Goal: Find specific page/section: Find specific page/section

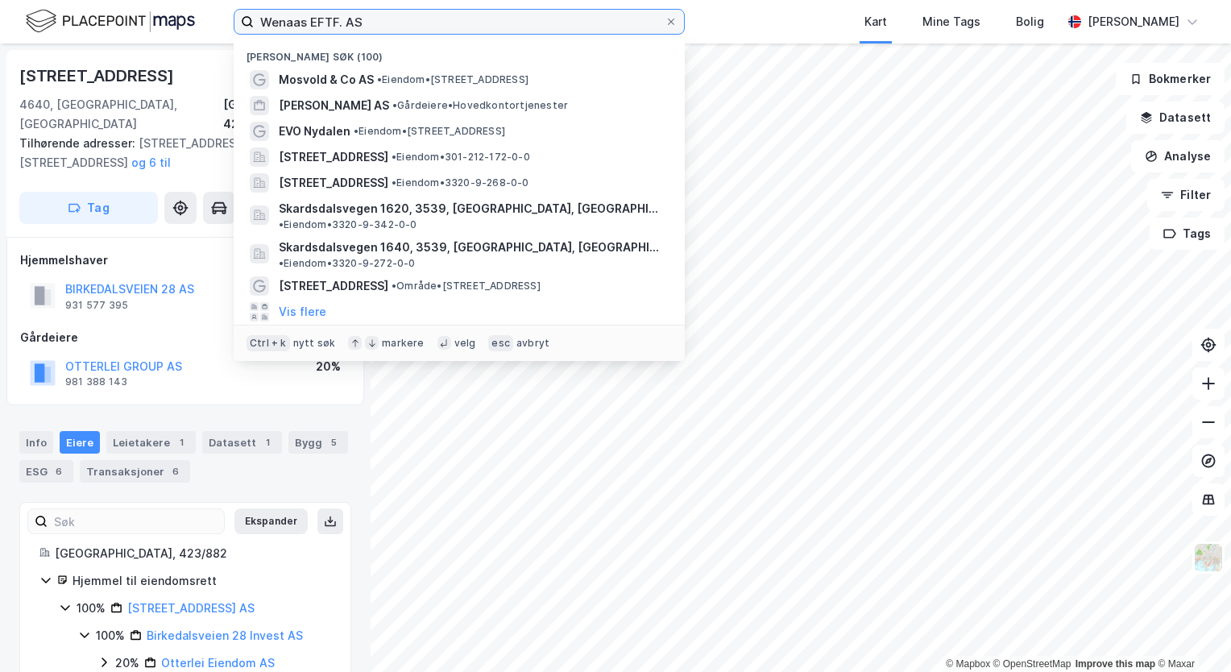
click at [395, 22] on input "Wenaas EFTF. AS" at bounding box center [459, 22] width 411 height 24
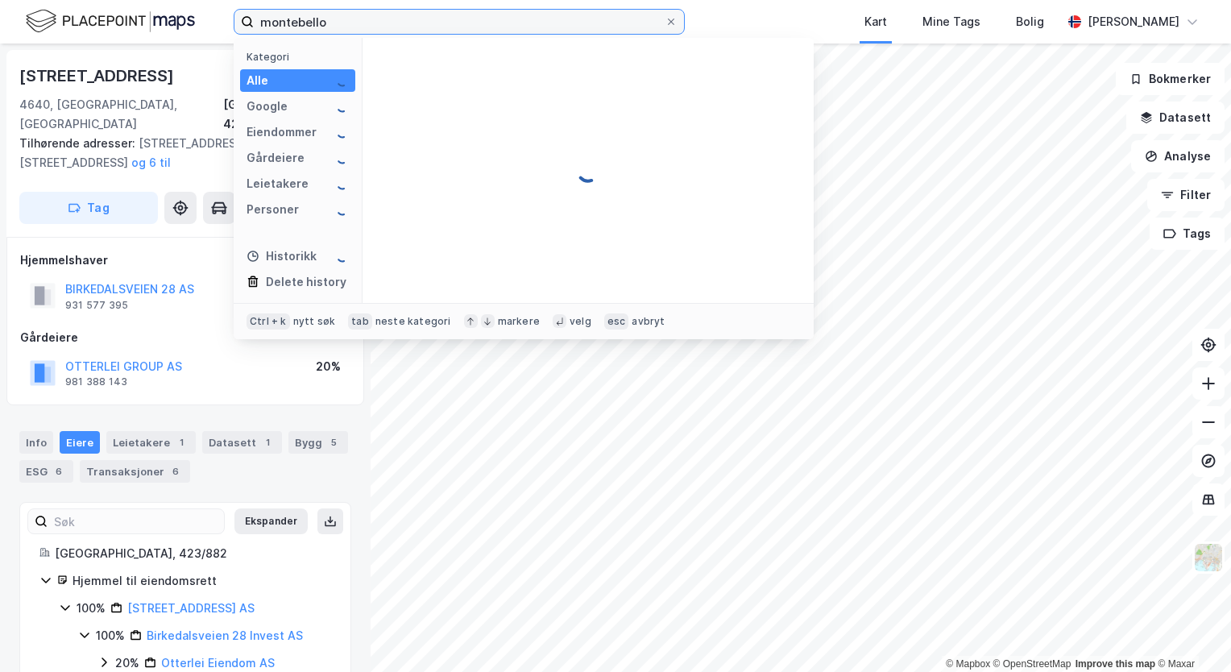
type input "montebello"
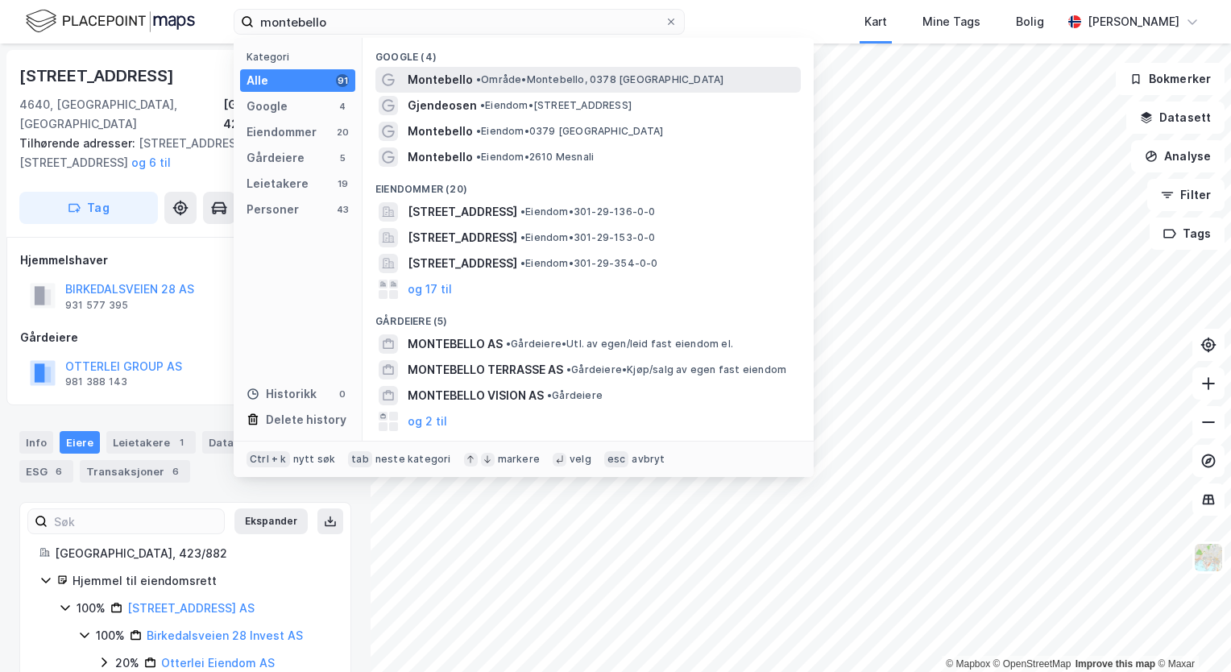
click at [504, 75] on span "• Område • [GEOGRAPHIC_DATA], 0378 [GEOGRAPHIC_DATA]" at bounding box center [599, 79] width 247 height 13
